Goal: Task Accomplishment & Management: Manage account settings

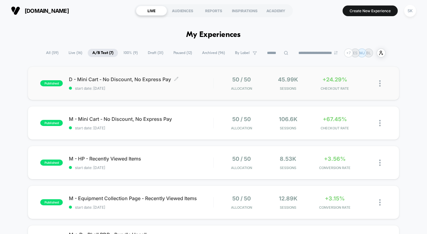
click at [186, 77] on span "D - Mini Cart - No Discount, No Express Pay Click to edit experience details" at bounding box center [141, 79] width 145 height 6
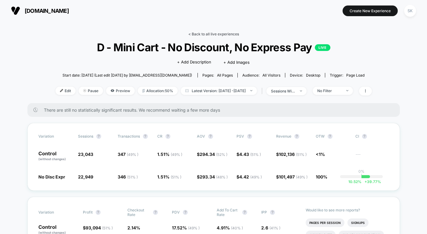
click at [216, 35] on link "< Back to all live experiences" at bounding box center [214, 34] width 51 height 5
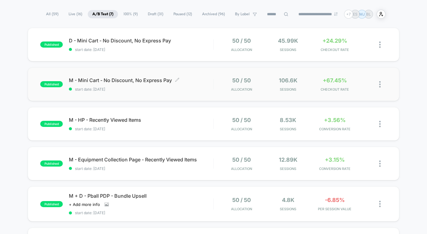
scroll to position [48, 0]
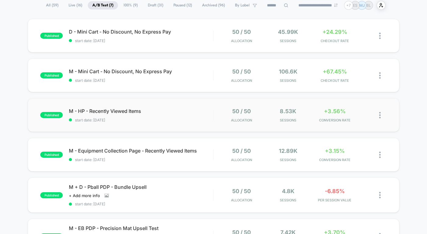
click at [199, 123] on div "published M - HP - Recently Viewed Items start date: [DATE] 50 / 50 Allocation …" at bounding box center [214, 115] width 372 height 34
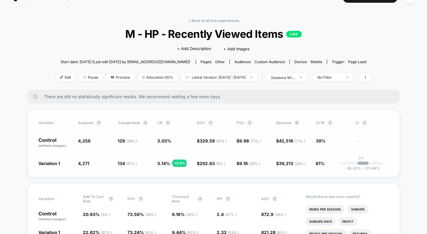
scroll to position [11, 0]
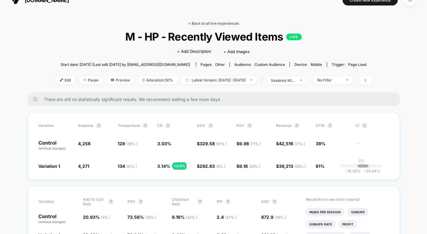
click at [208, 23] on link "< Back to all live experiences" at bounding box center [214, 23] width 51 height 5
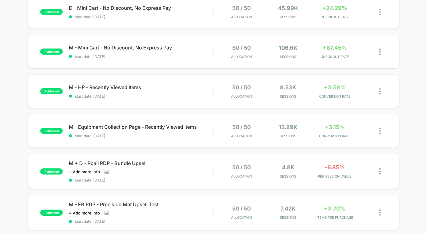
scroll to position [75, 0]
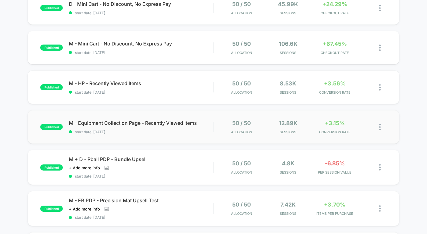
click at [159, 136] on div "published M - Equipment Collection Page - Recently Viewed Items start date: [DA…" at bounding box center [214, 127] width 372 height 34
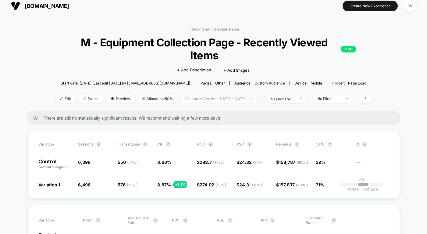
scroll to position [5, 0]
click at [221, 28] on link "< Back to all live experiences" at bounding box center [214, 29] width 51 height 5
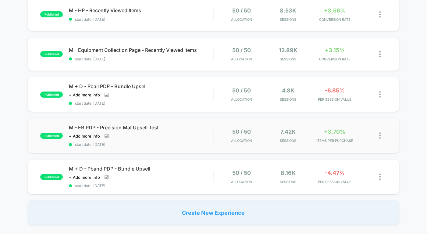
scroll to position [147, 0]
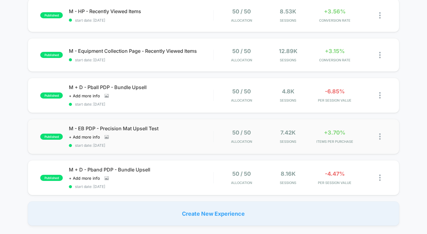
click at [188, 143] on span "start date: [DATE]" at bounding box center [141, 145] width 145 height 5
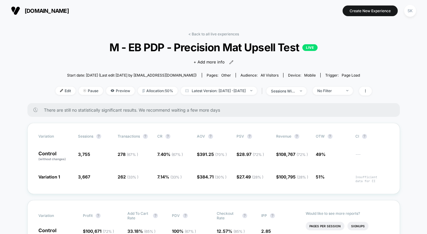
click at [214, 37] on div "< Back to all live experiences M - EB PDP - Precision Mat Upsell Test LIVE Clic…" at bounding box center [214, 67] width 317 height 71
click at [214, 35] on link "< Back to all live experiences" at bounding box center [214, 34] width 51 height 5
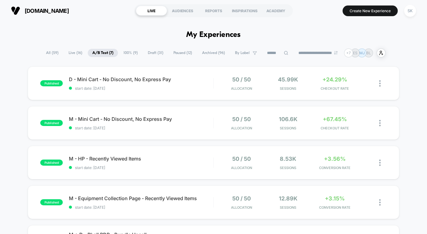
click at [129, 49] on span "100% ( 9 )" at bounding box center [130, 53] width 23 height 8
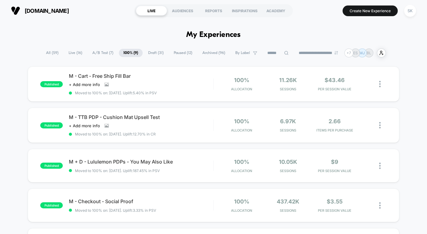
click at [177, 50] on span "Paused ( 12 )" at bounding box center [183, 53] width 28 height 8
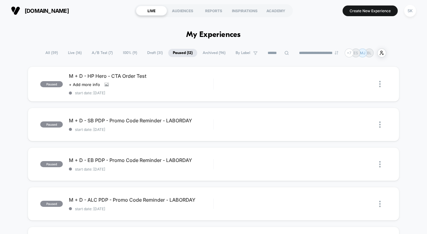
click at [99, 52] on span "A/B Test ( 7 )" at bounding box center [102, 53] width 30 height 8
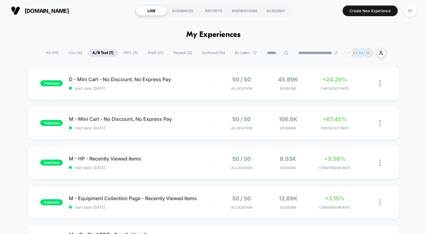
click at [171, 53] on span "Paused ( 12 )" at bounding box center [183, 53] width 28 height 8
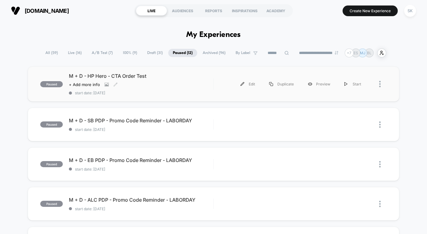
click at [174, 79] on div "M + D - HP Hero - CTA Order Test Click to view images Click to edit experience …" at bounding box center [141, 84] width 145 height 22
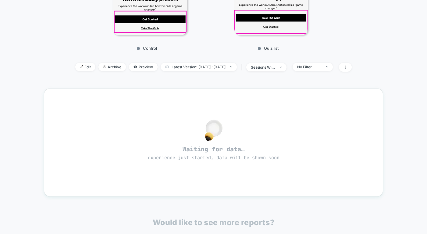
scroll to position [151, 0]
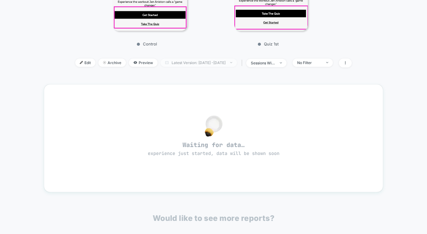
click at [184, 62] on span "Latest Version: [DATE] - [DATE]" at bounding box center [199, 63] width 76 height 8
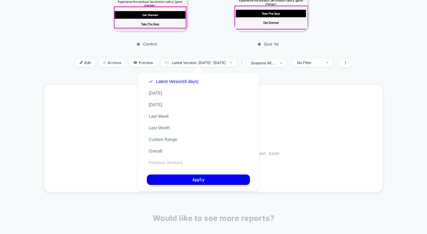
click at [154, 161] on button "Previous Versions" at bounding box center [166, 162] width 38 height 5
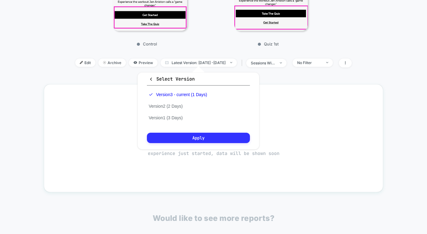
click at [199, 138] on button "Apply" at bounding box center [198, 138] width 103 height 10
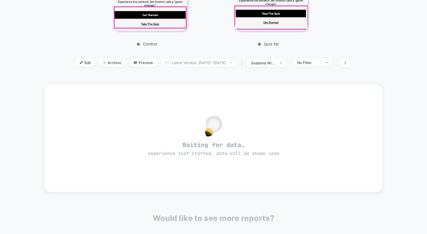
click at [213, 64] on span "Latest Version: [DATE] - [DATE]" at bounding box center [199, 63] width 76 height 8
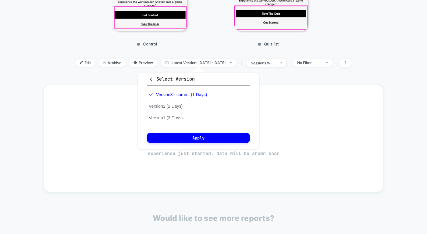
click at [173, 113] on div "Version 3 - current (1 Days) Version 2 (2 Days) Version 1 (3 Days)" at bounding box center [178, 106] width 62 height 35
click at [173, 109] on div "Version 3 - current (1 Days) Version 2 (2 Days) Version 1 (3 Days)" at bounding box center [178, 106] width 62 height 35
click at [173, 106] on button "Version 2 (2 Days)" at bounding box center [166, 105] width 38 height 5
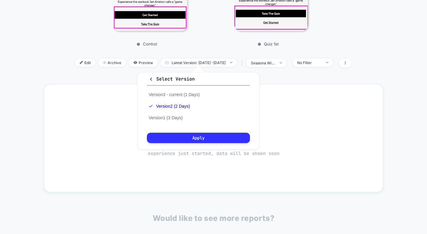
click at [182, 139] on button "Apply" at bounding box center [198, 138] width 103 height 10
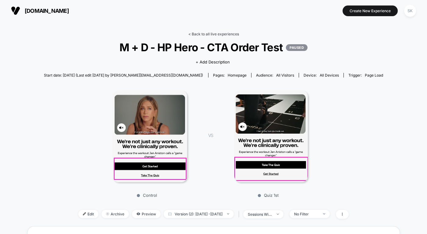
click at [224, 35] on link "< Back to all live experiences" at bounding box center [214, 34] width 51 height 5
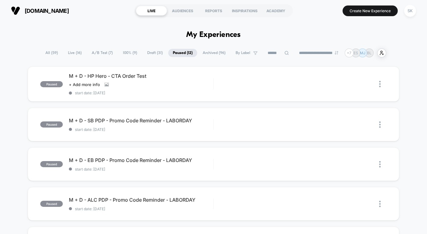
click at [148, 55] on span "Draft ( 31 )" at bounding box center [155, 53] width 25 height 8
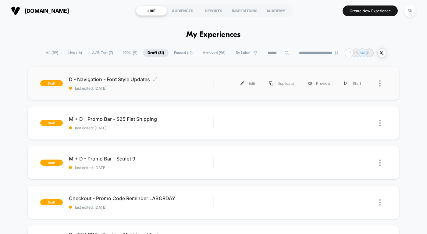
click at [183, 87] on span "last edited: [DATE]" at bounding box center [141, 88] width 145 height 5
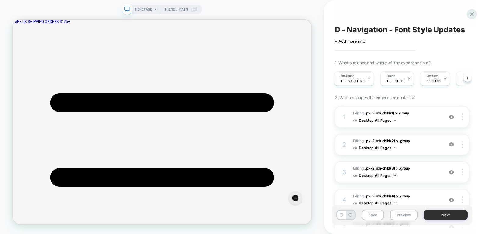
click at [427, 217] on button "Next" at bounding box center [446, 215] width 44 height 11
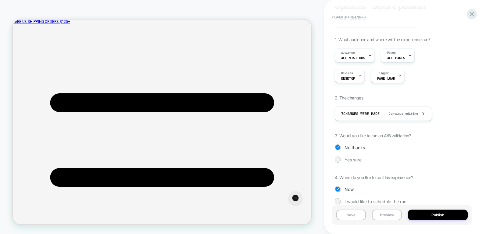
scroll to position [42, 0]
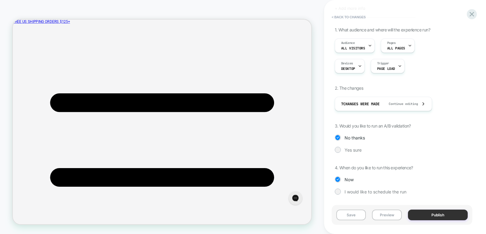
click at [427, 217] on button "Publish" at bounding box center [438, 215] width 60 height 11
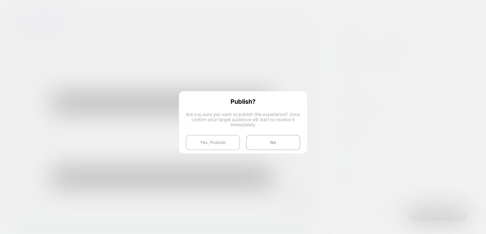
click at [224, 147] on button "Yes, Publish" at bounding box center [213, 142] width 54 height 15
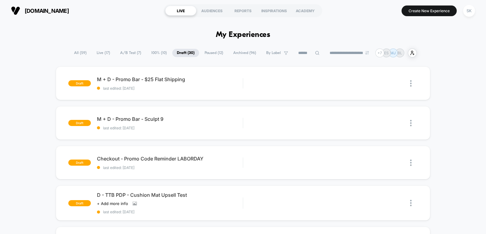
click at [149, 52] on span "100% ( 10 )" at bounding box center [159, 53] width 25 height 8
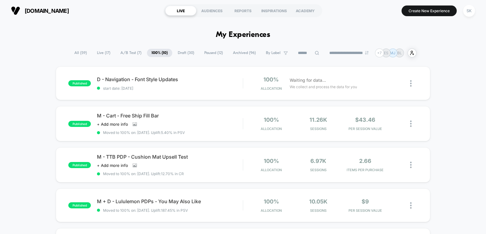
click at [127, 53] on span "A/B Test ( 7 )" at bounding box center [131, 53] width 30 height 8
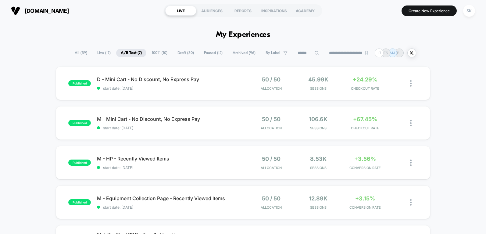
click at [120, 53] on span "A/B Test ( 7 )" at bounding box center [131, 53] width 30 height 8
